Goal: Transaction & Acquisition: Obtain resource

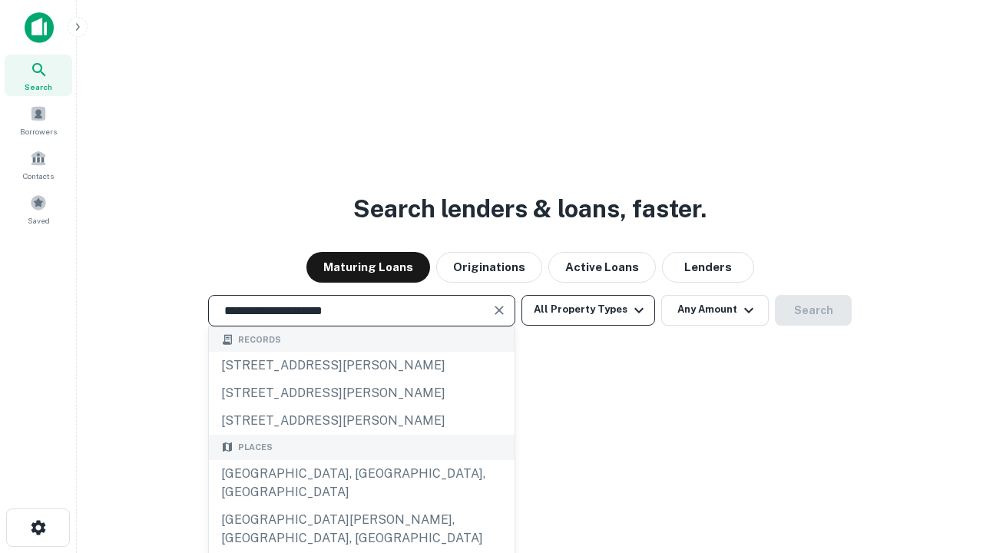
click at [361, 506] on div "[GEOGRAPHIC_DATA], [GEOGRAPHIC_DATA], [GEOGRAPHIC_DATA]" at bounding box center [362, 483] width 306 height 46
click at [588, 310] on button "All Property Types" at bounding box center [589, 310] width 134 height 31
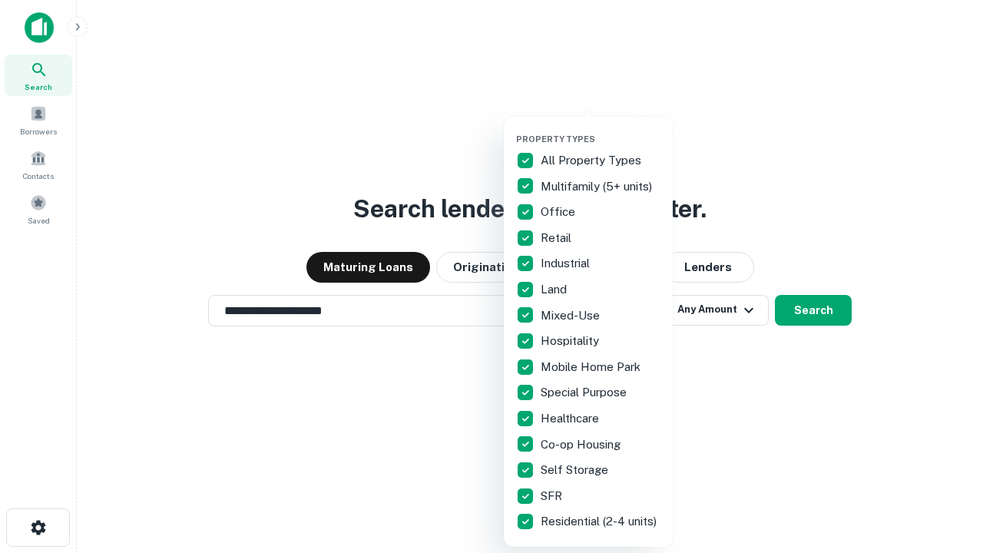
type input "**********"
click at [601, 129] on button "button" at bounding box center [600, 129] width 169 height 1
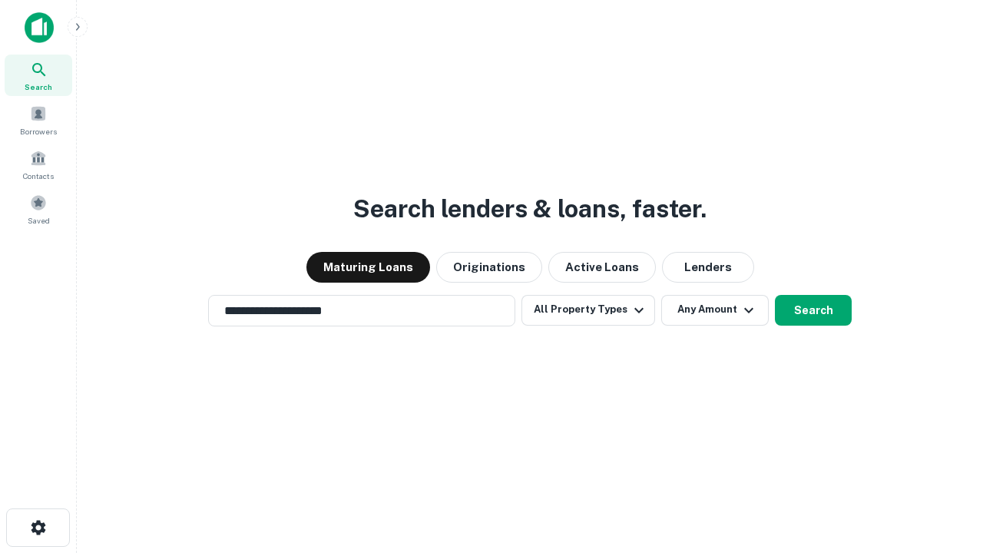
scroll to position [9, 185]
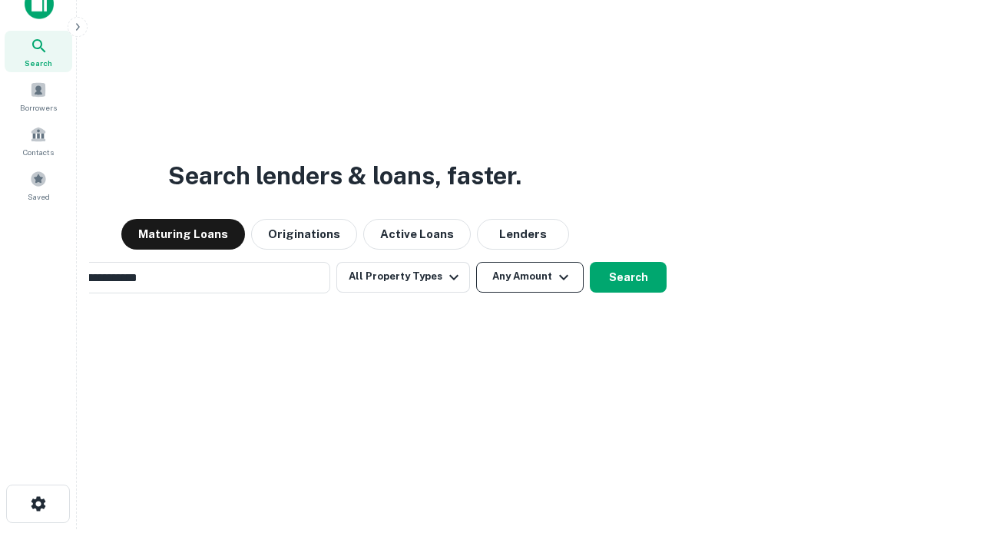
click at [476, 262] on button "Any Amount" at bounding box center [530, 277] width 108 height 31
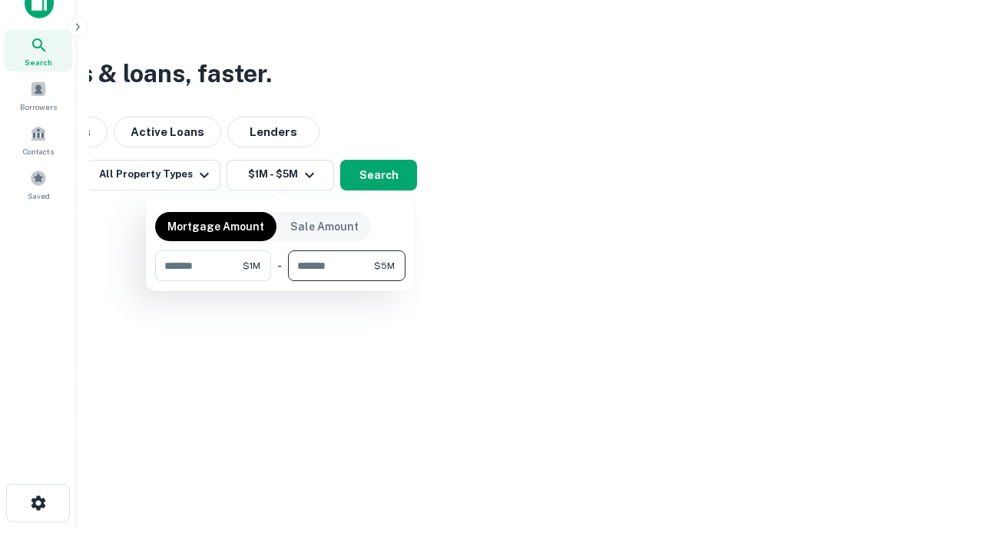
type input "*******"
click at [280, 281] on button "button" at bounding box center [280, 281] width 250 height 1
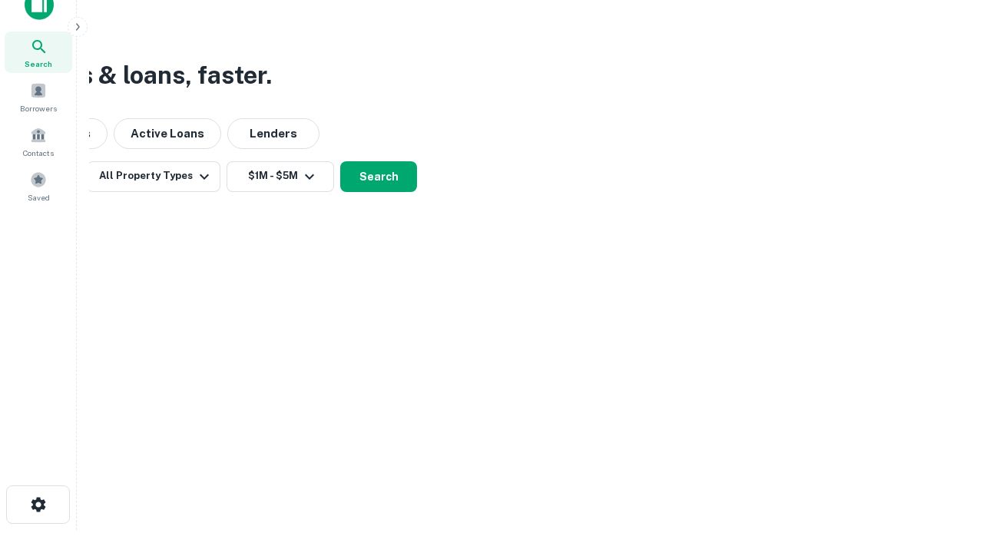
scroll to position [9, 283]
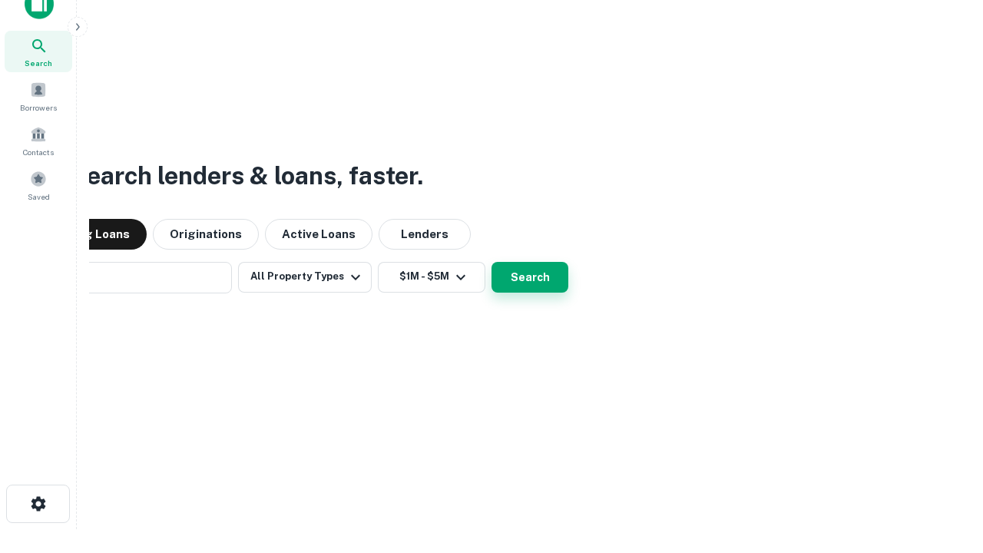
click at [492, 262] on button "Search" at bounding box center [530, 277] width 77 height 31
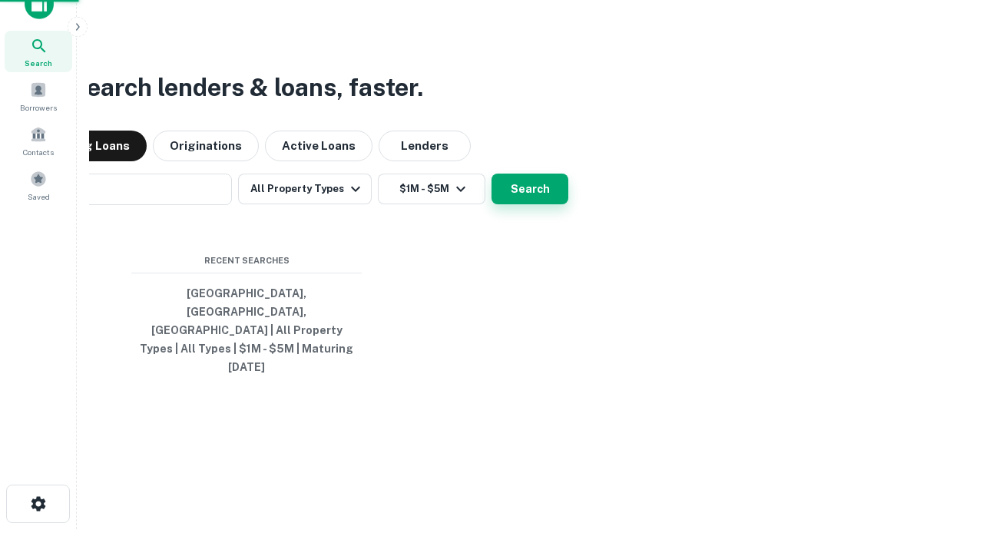
scroll to position [25, 0]
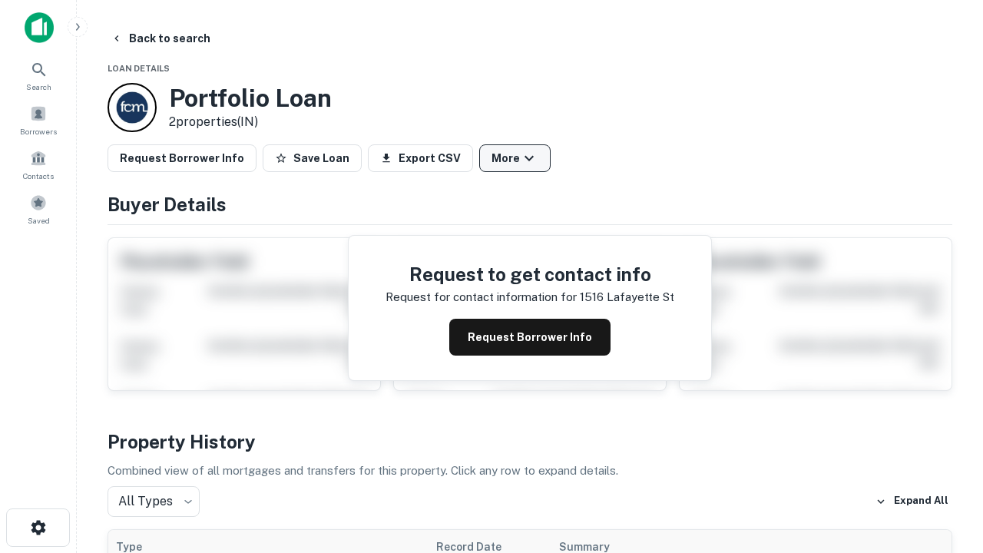
click at [515, 158] on button "More" at bounding box center [514, 158] width 71 height 28
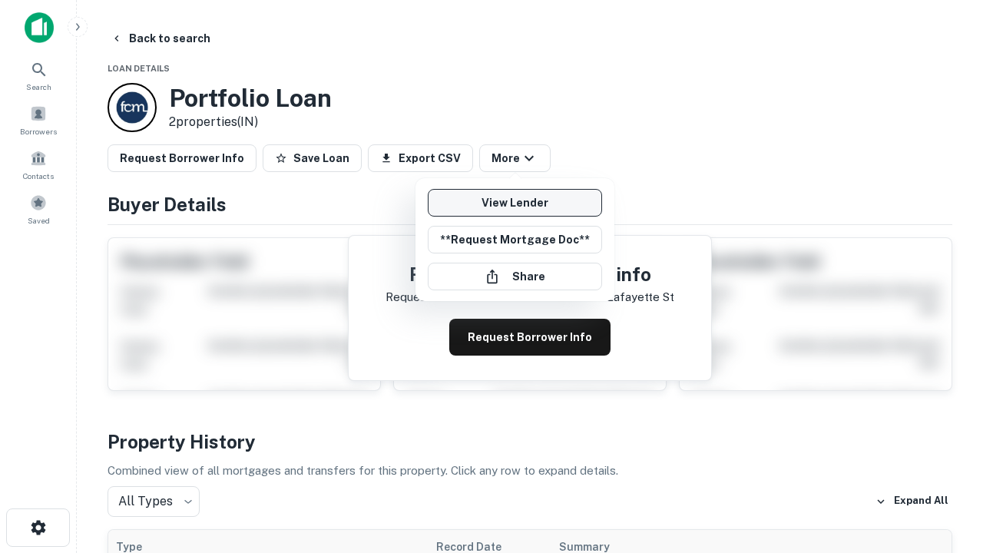
click at [515, 203] on link "View Lender" at bounding box center [515, 203] width 174 height 28
